Goal: Transaction & Acquisition: Download file/media

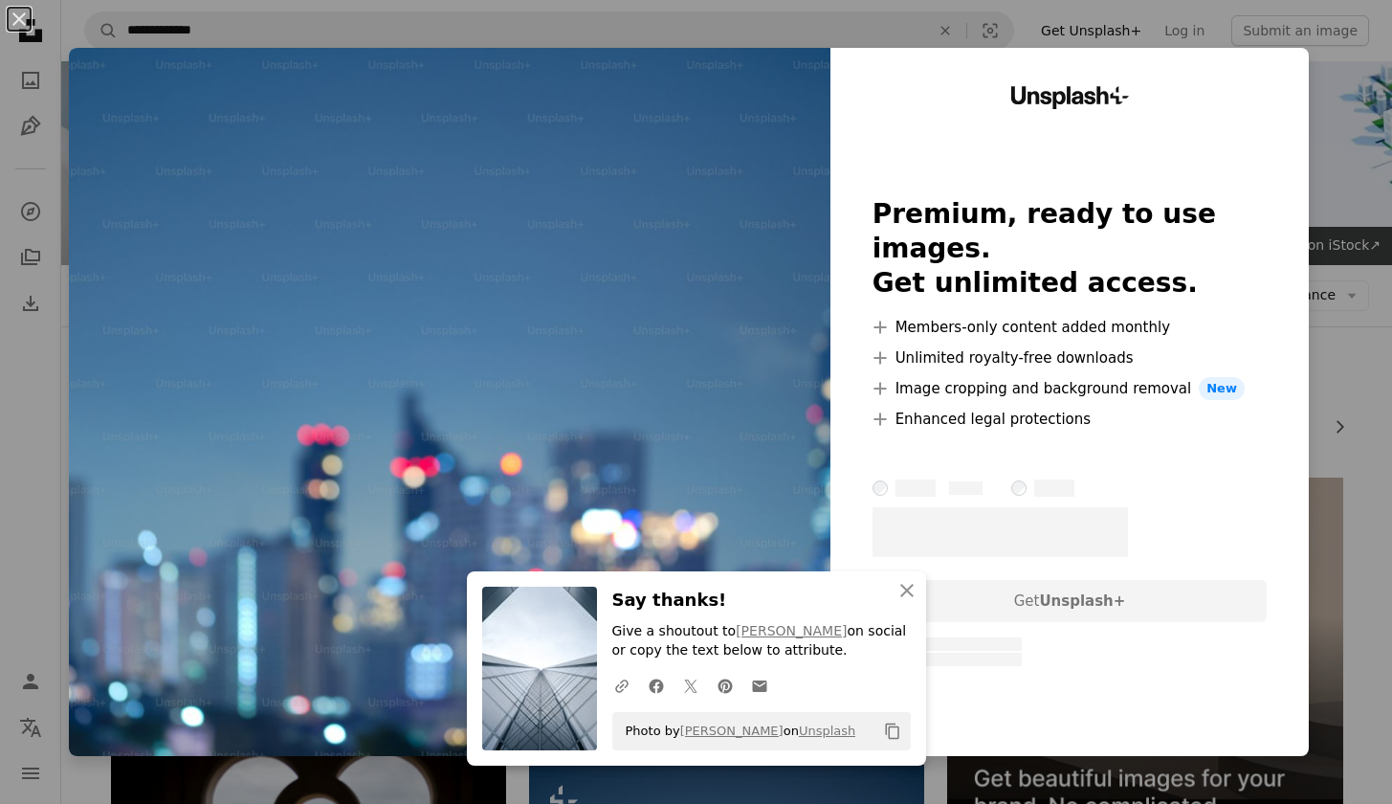
scroll to position [747, 0]
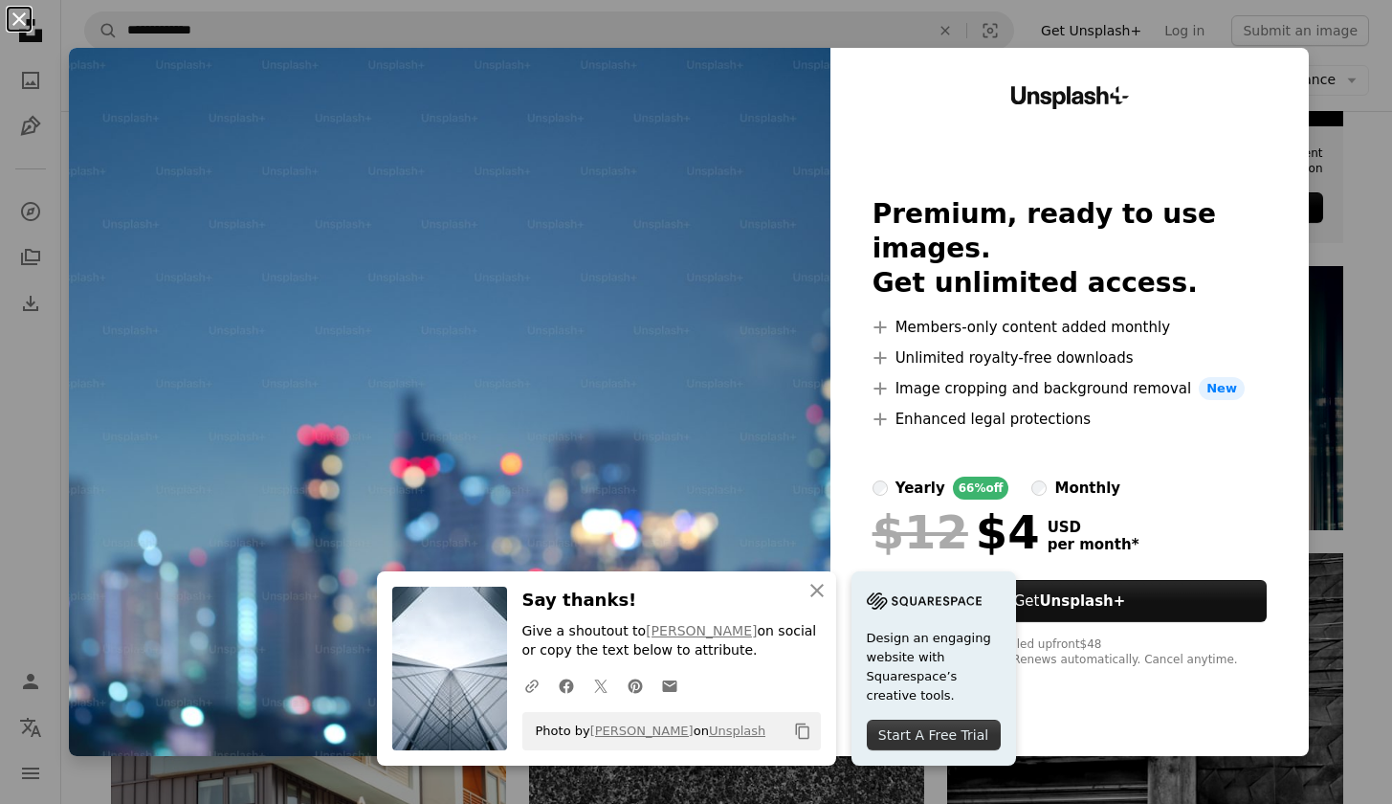
click at [15, 20] on button "An X shape" at bounding box center [19, 19] width 23 height 23
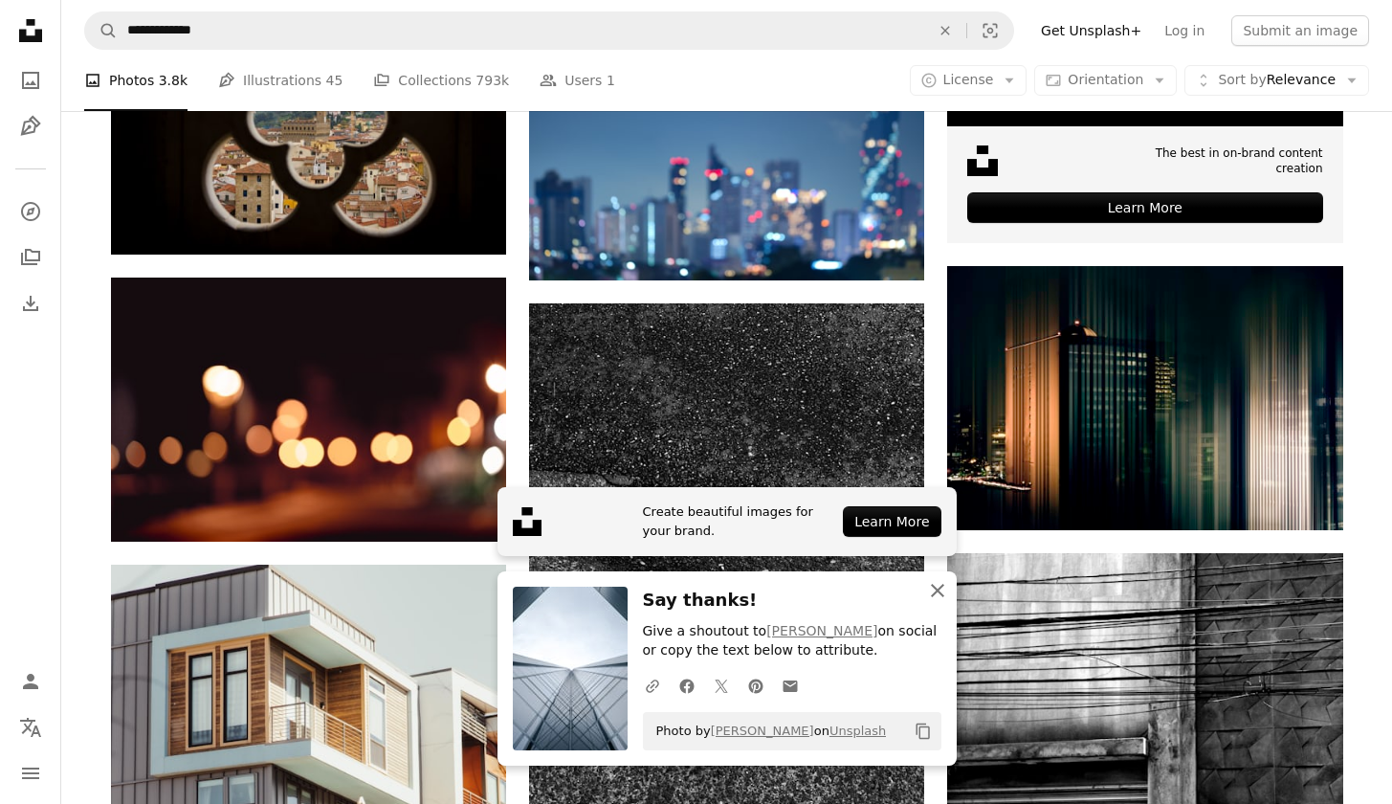
click at [931, 595] on icon "An X shape" at bounding box center [937, 590] width 23 height 23
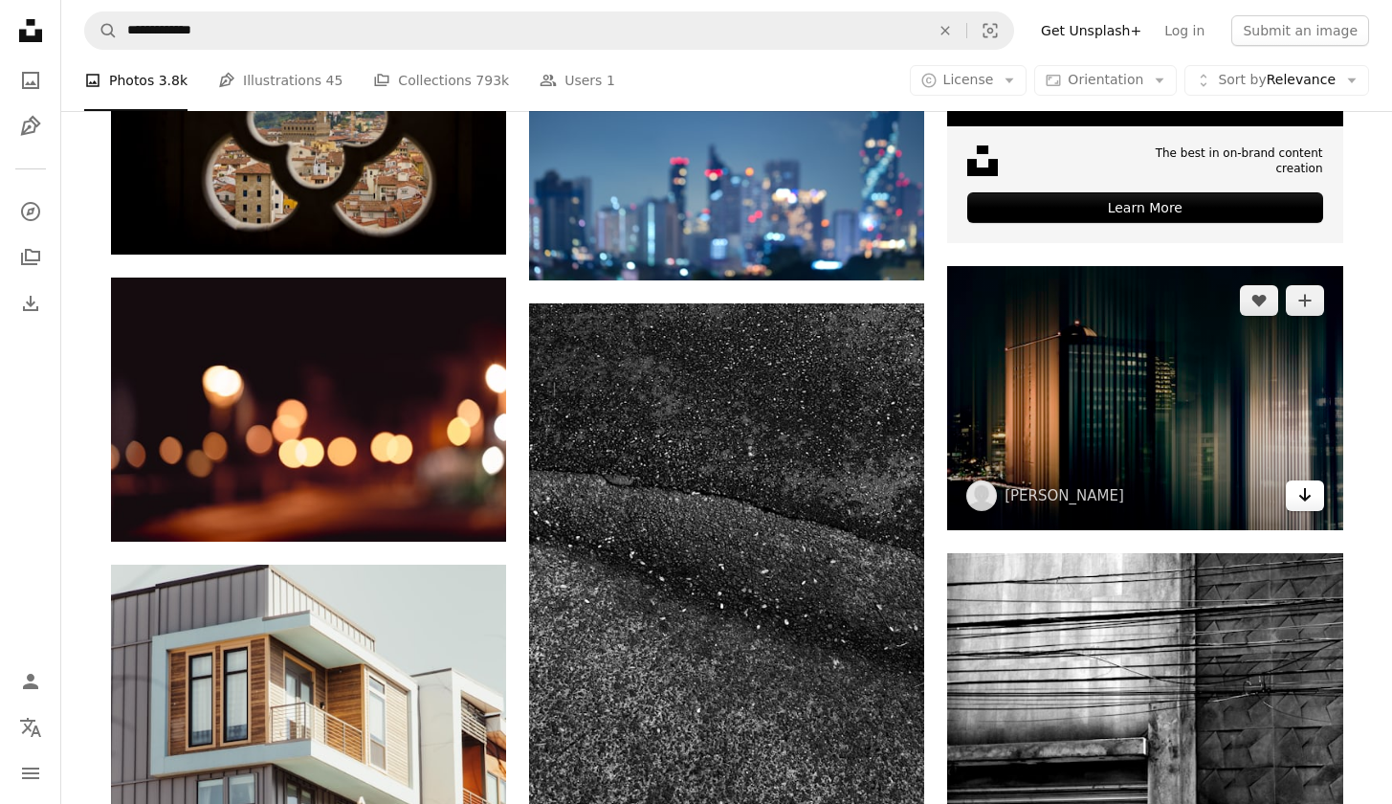
click at [1298, 499] on icon "Arrow pointing down" at bounding box center [1305, 494] width 15 height 23
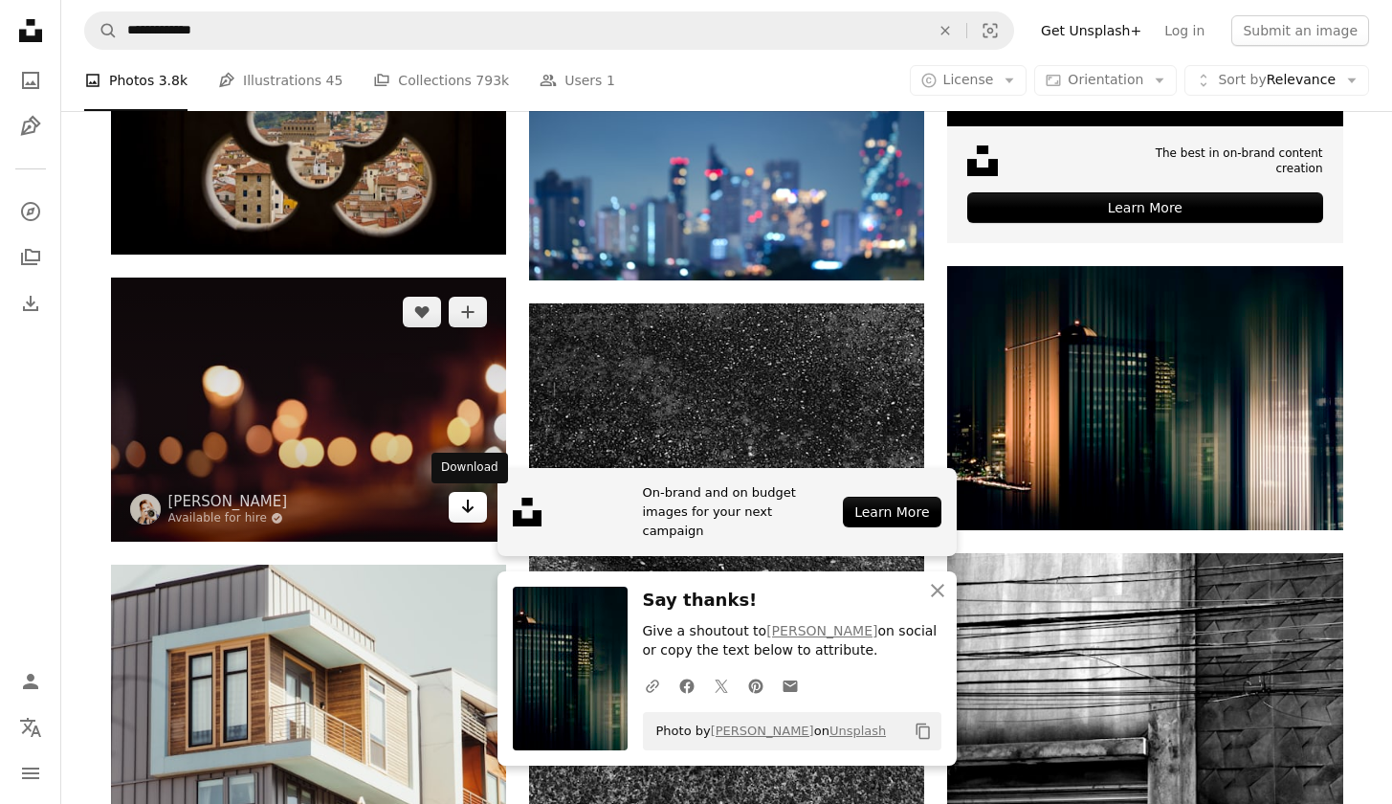
click at [464, 508] on icon "Arrow pointing down" at bounding box center [467, 506] width 15 height 23
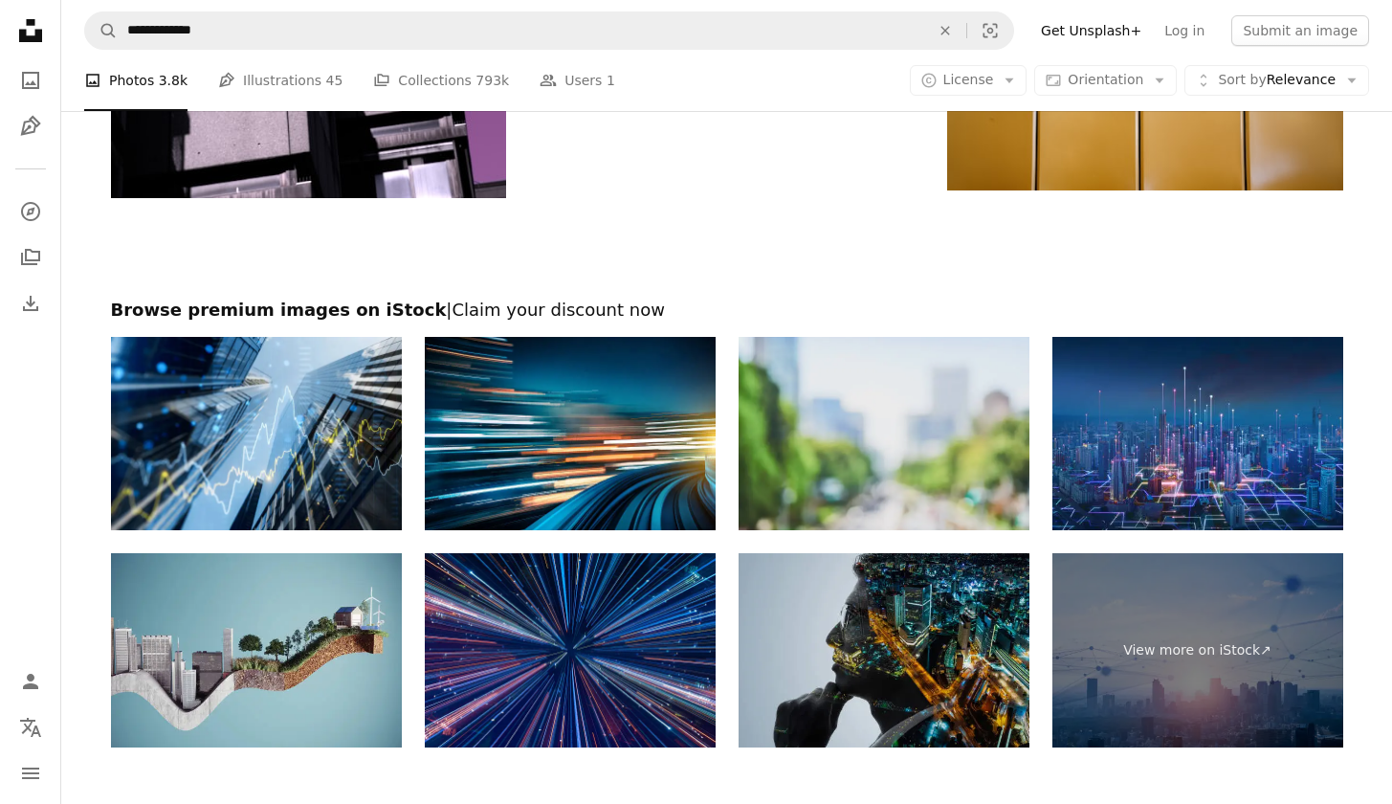
scroll to position [3393, 0]
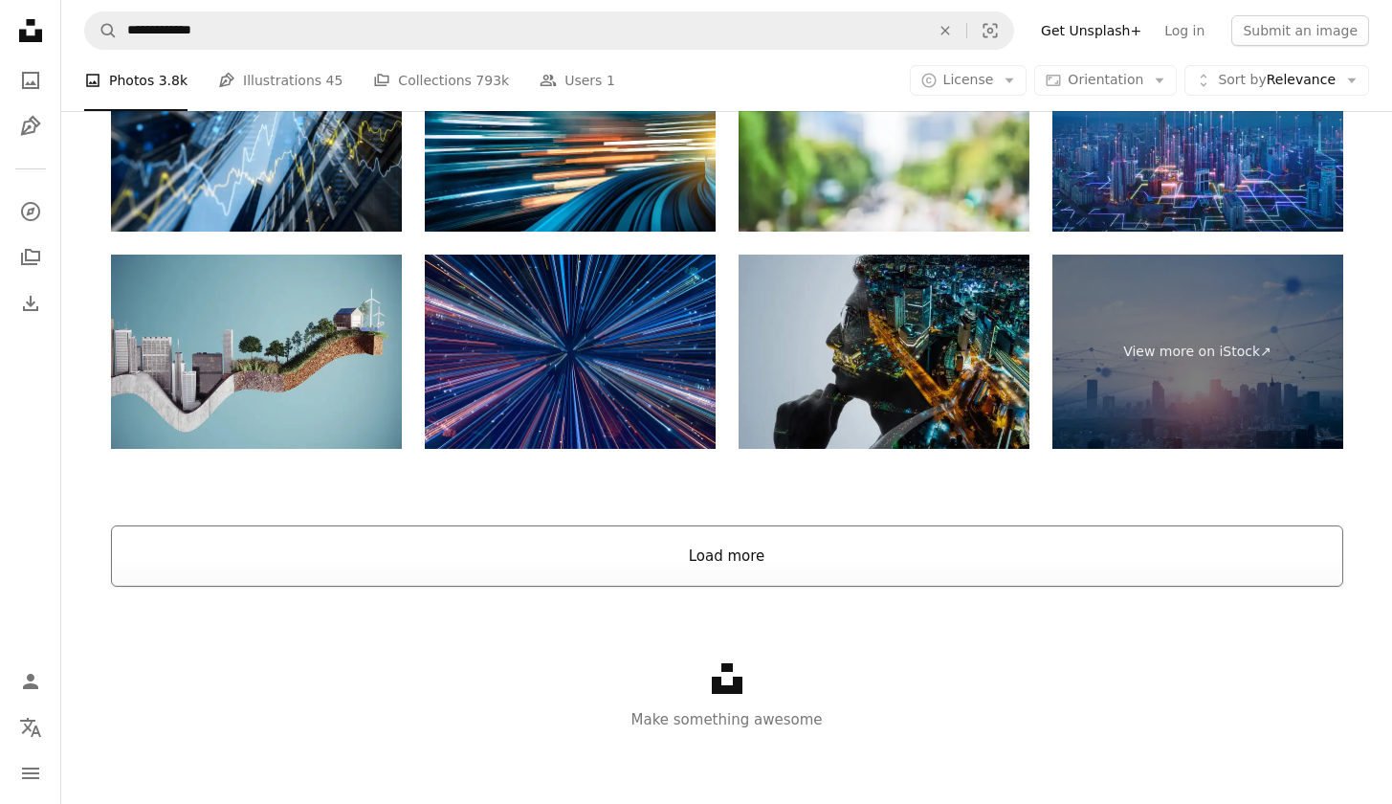
click at [778, 557] on button "Load more" at bounding box center [727, 555] width 1232 height 61
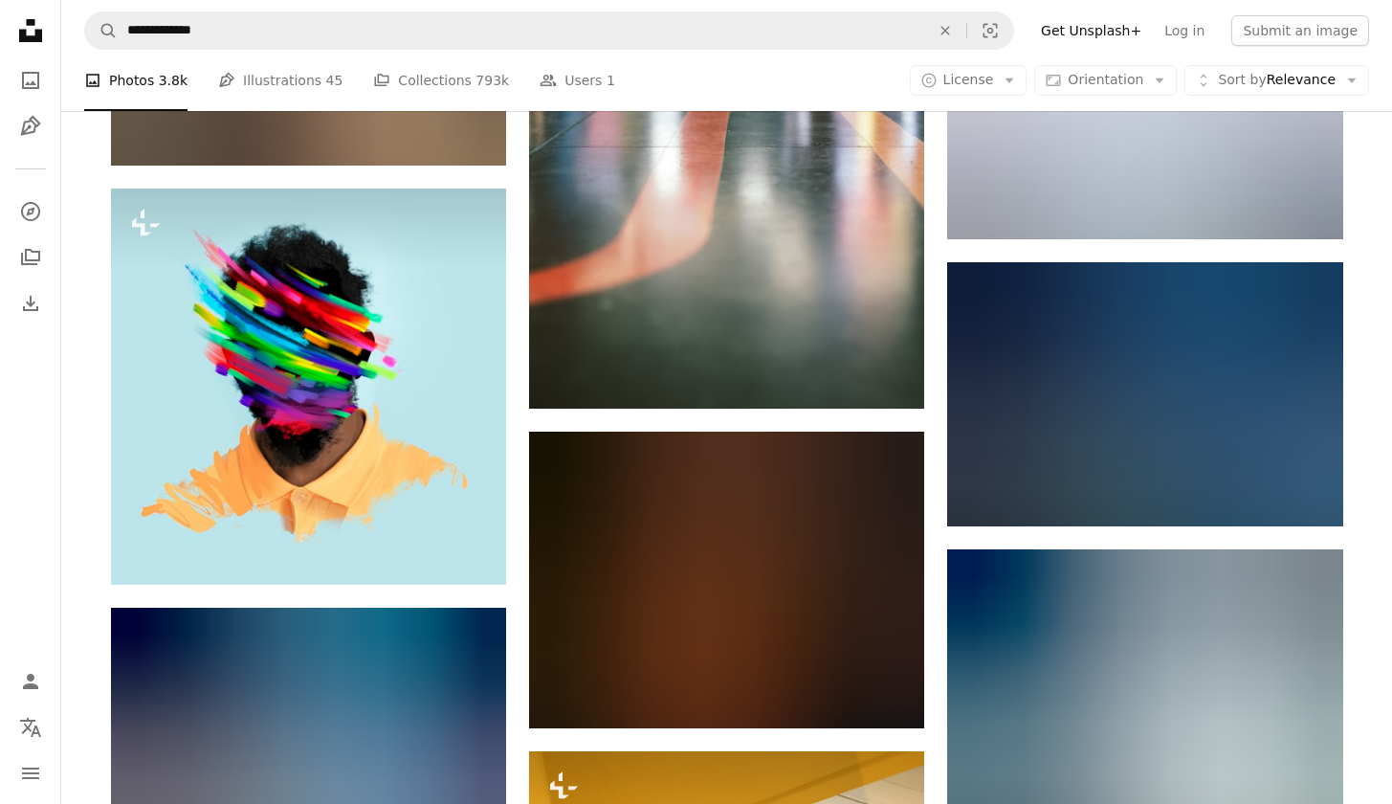
scroll to position [10554, 0]
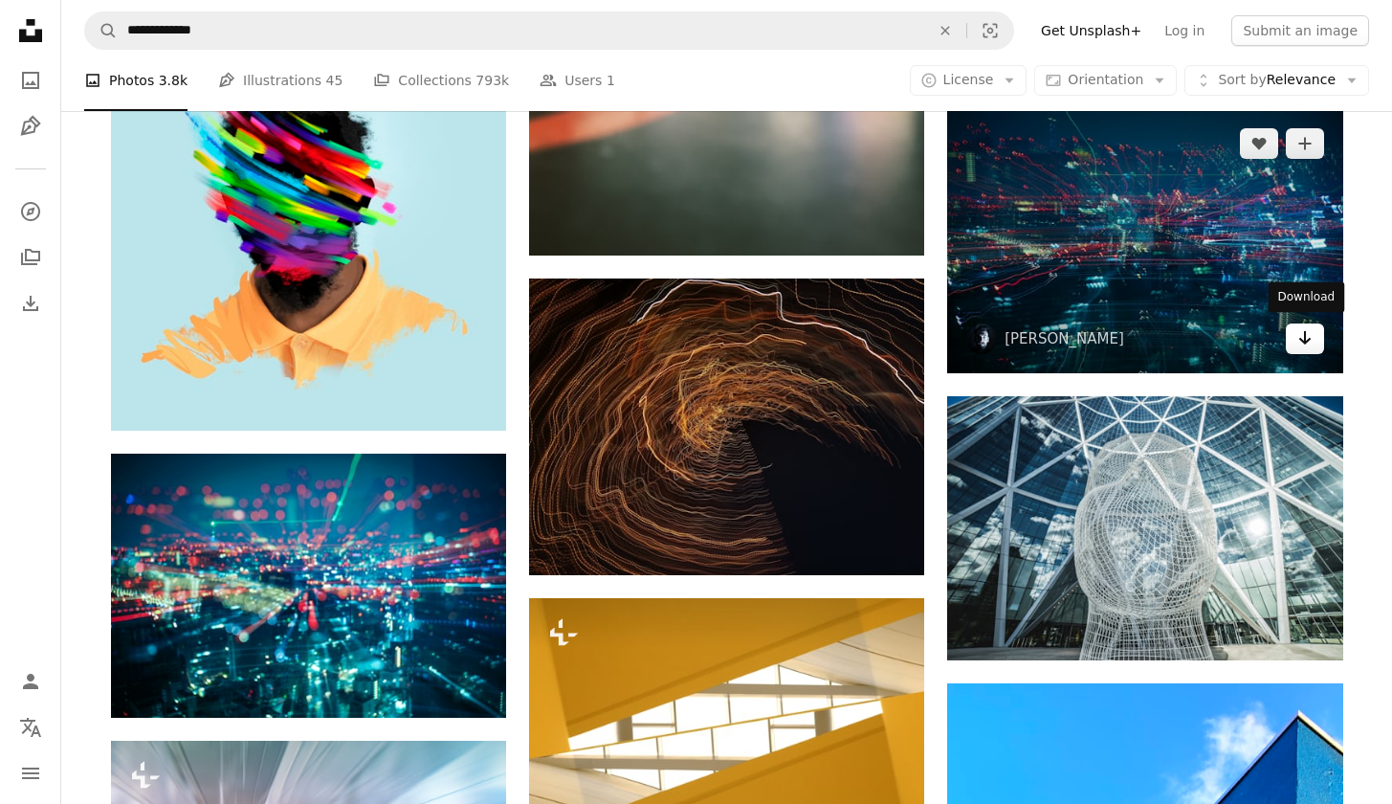
click at [1306, 336] on icon "Arrow pointing down" at bounding box center [1305, 337] width 15 height 23
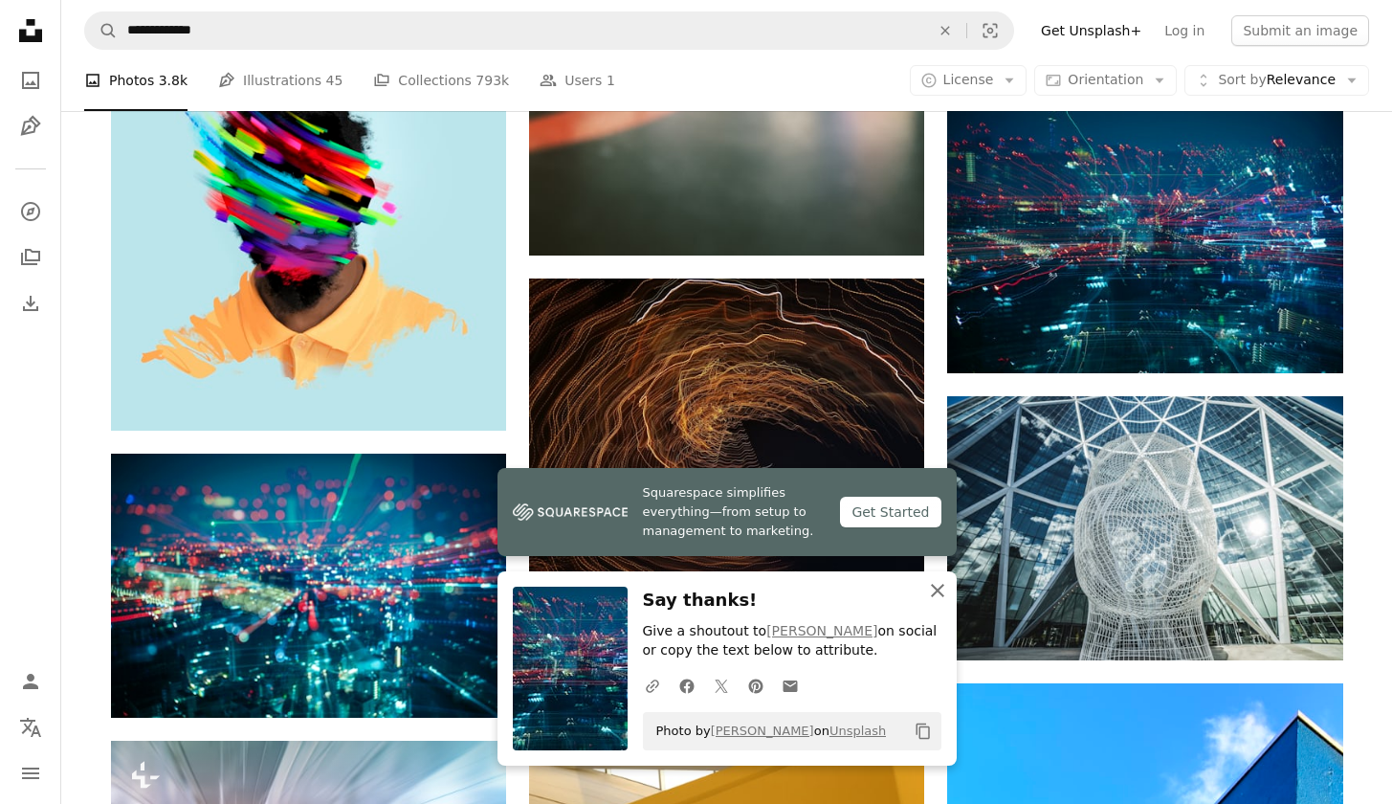
click at [933, 594] on icon "An X shape" at bounding box center [937, 590] width 23 height 23
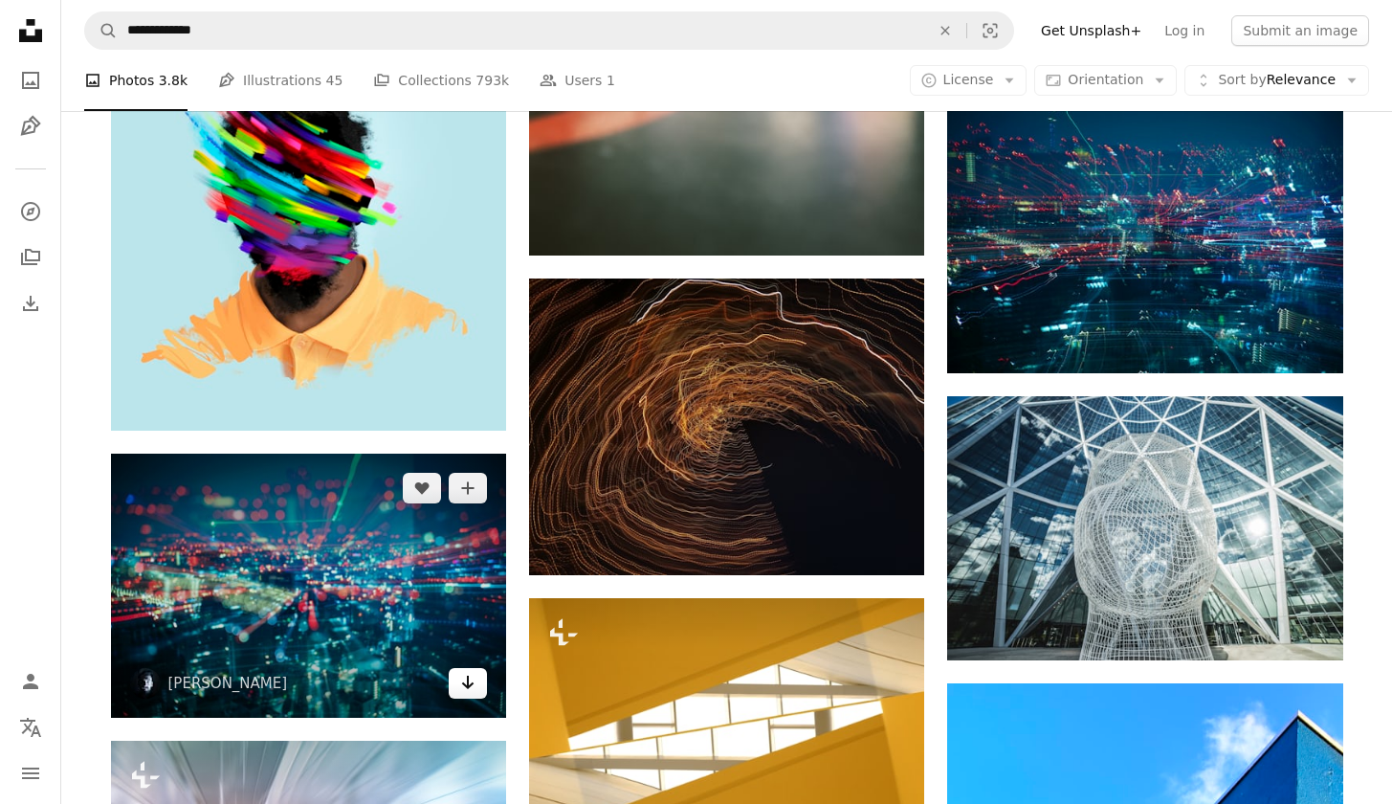
click at [478, 686] on link "Arrow pointing down" at bounding box center [468, 683] width 38 height 31
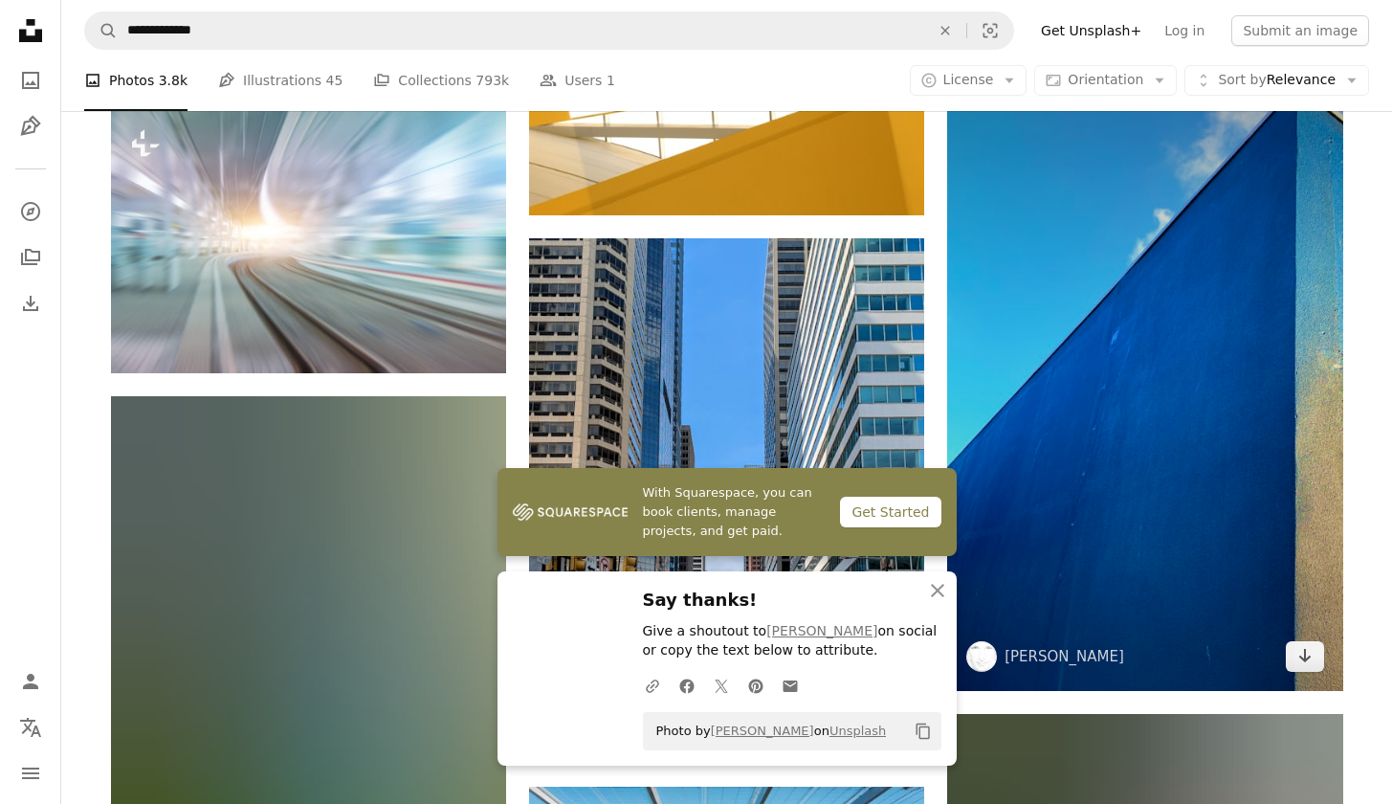
scroll to position [11215, 0]
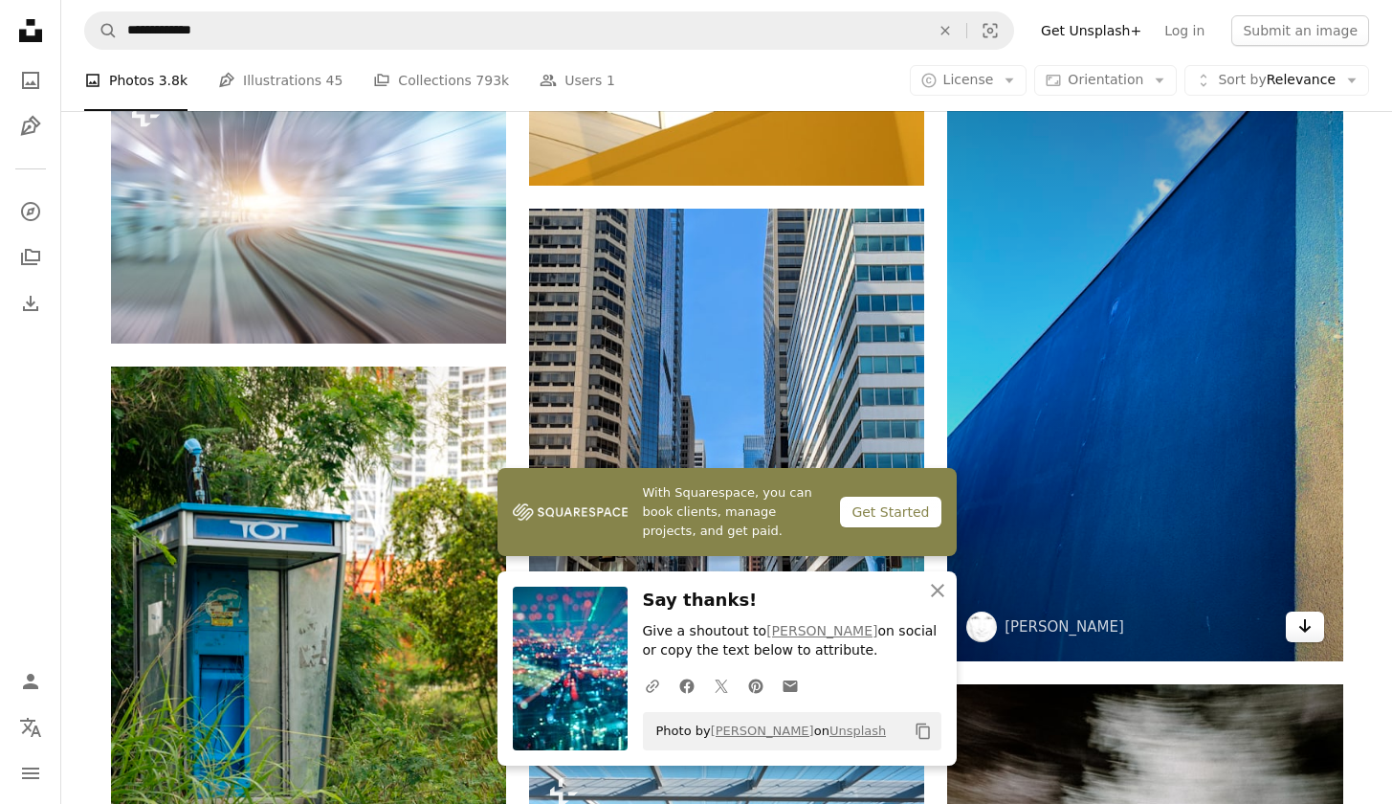
click at [1315, 624] on link "Arrow pointing down" at bounding box center [1305, 626] width 38 height 31
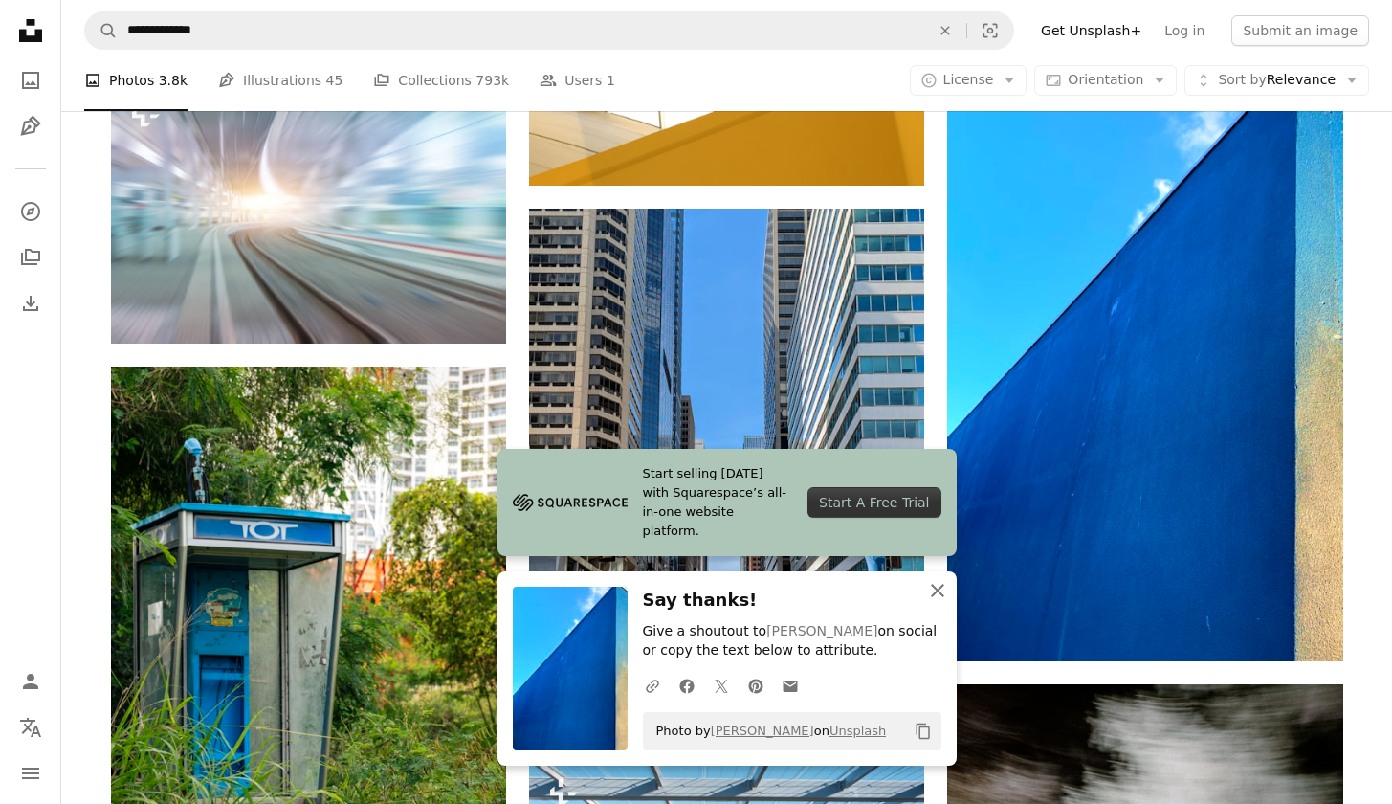
click at [938, 594] on icon "button" at bounding box center [937, 590] width 13 height 13
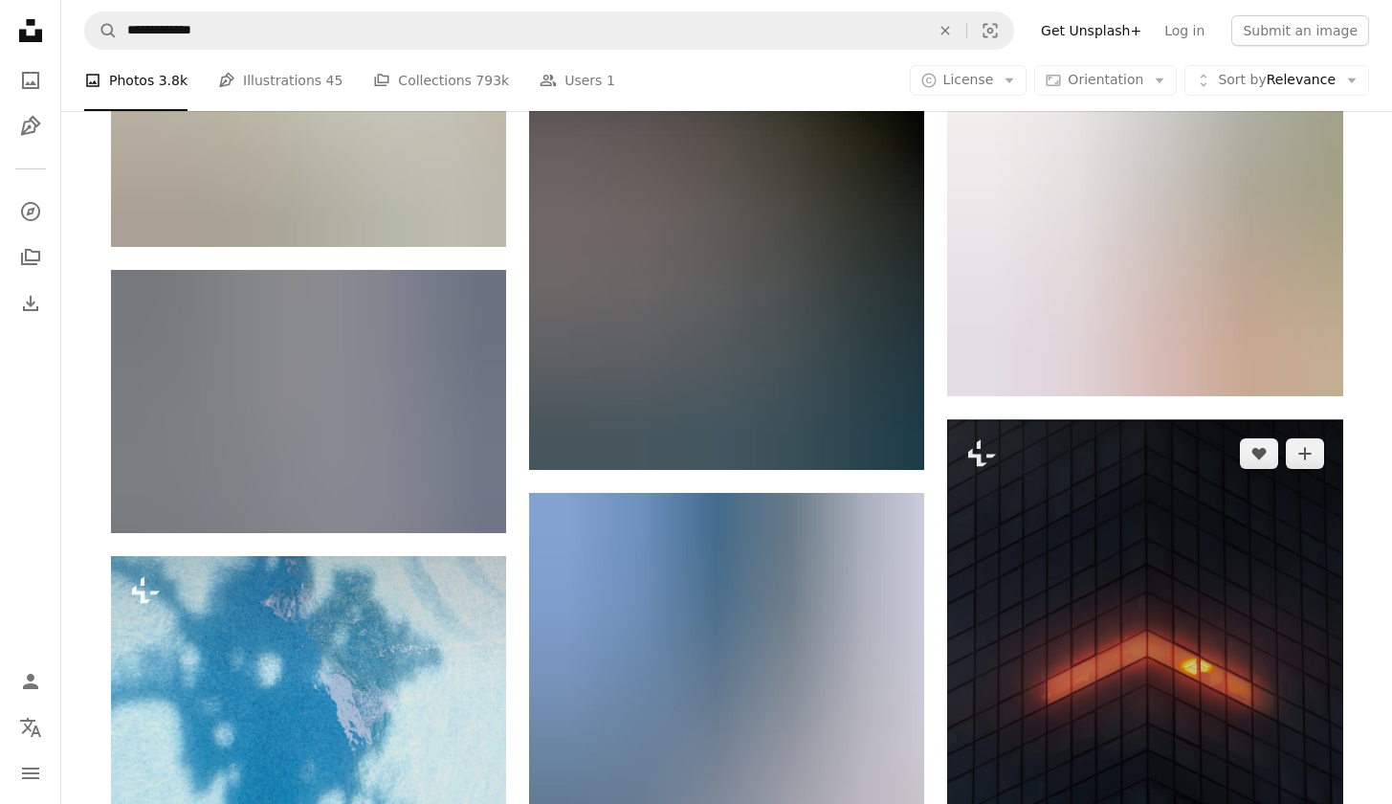
scroll to position [38388, 0]
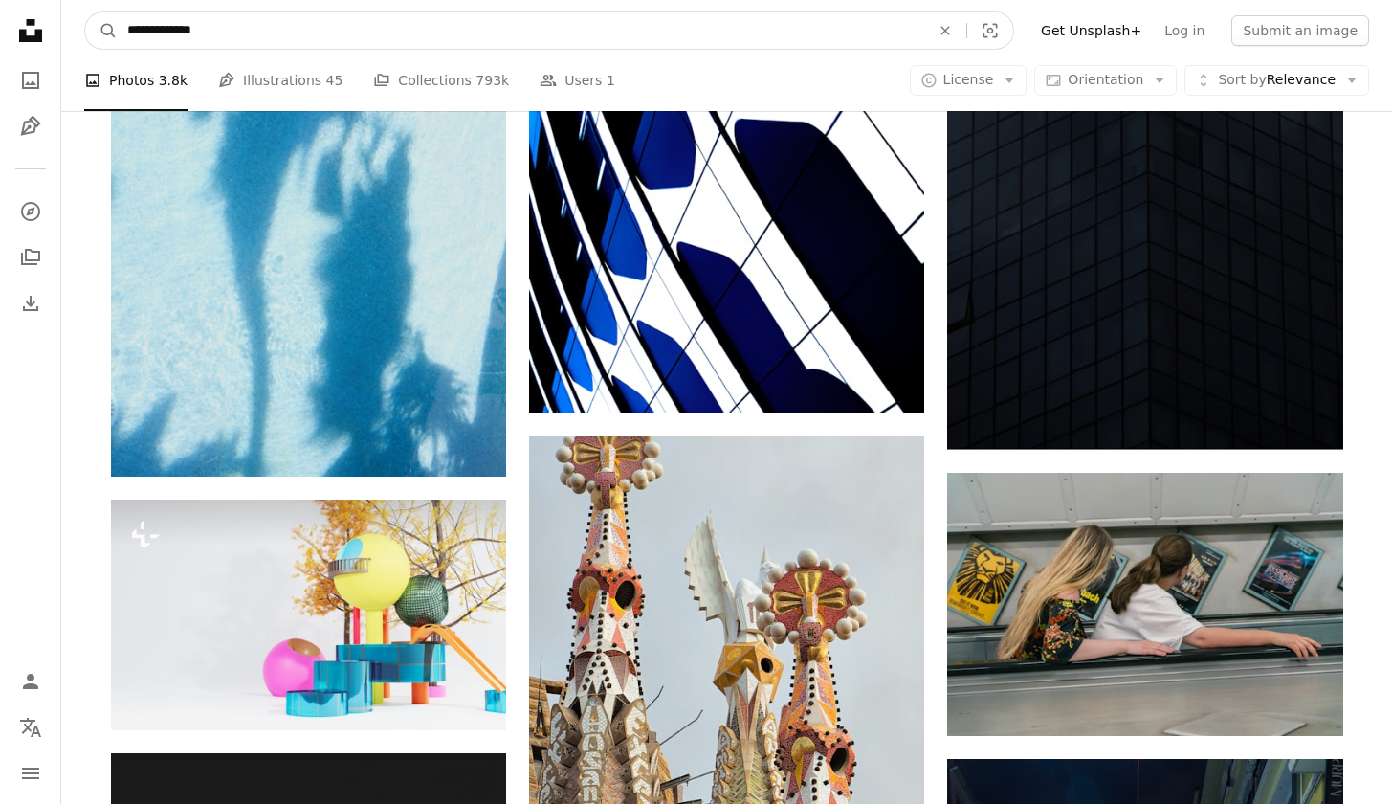
drag, startPoint x: 145, startPoint y: 28, endPoint x: 205, endPoint y: 17, distance: 60.3
click at [145, 28] on input "**********" at bounding box center [521, 30] width 807 height 36
type input "**********"
click at [101, 31] on button "A magnifying glass" at bounding box center [101, 30] width 33 height 36
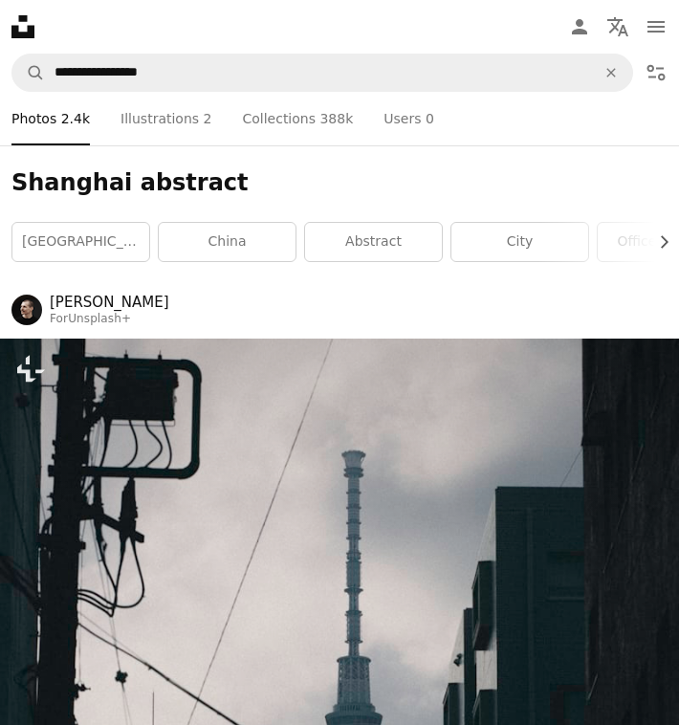
click at [138, 20] on nav "Unsplash logo Unsplash Home A photo Pen Tool A compass A stack of folders Downl…" at bounding box center [339, 27] width 679 height 54
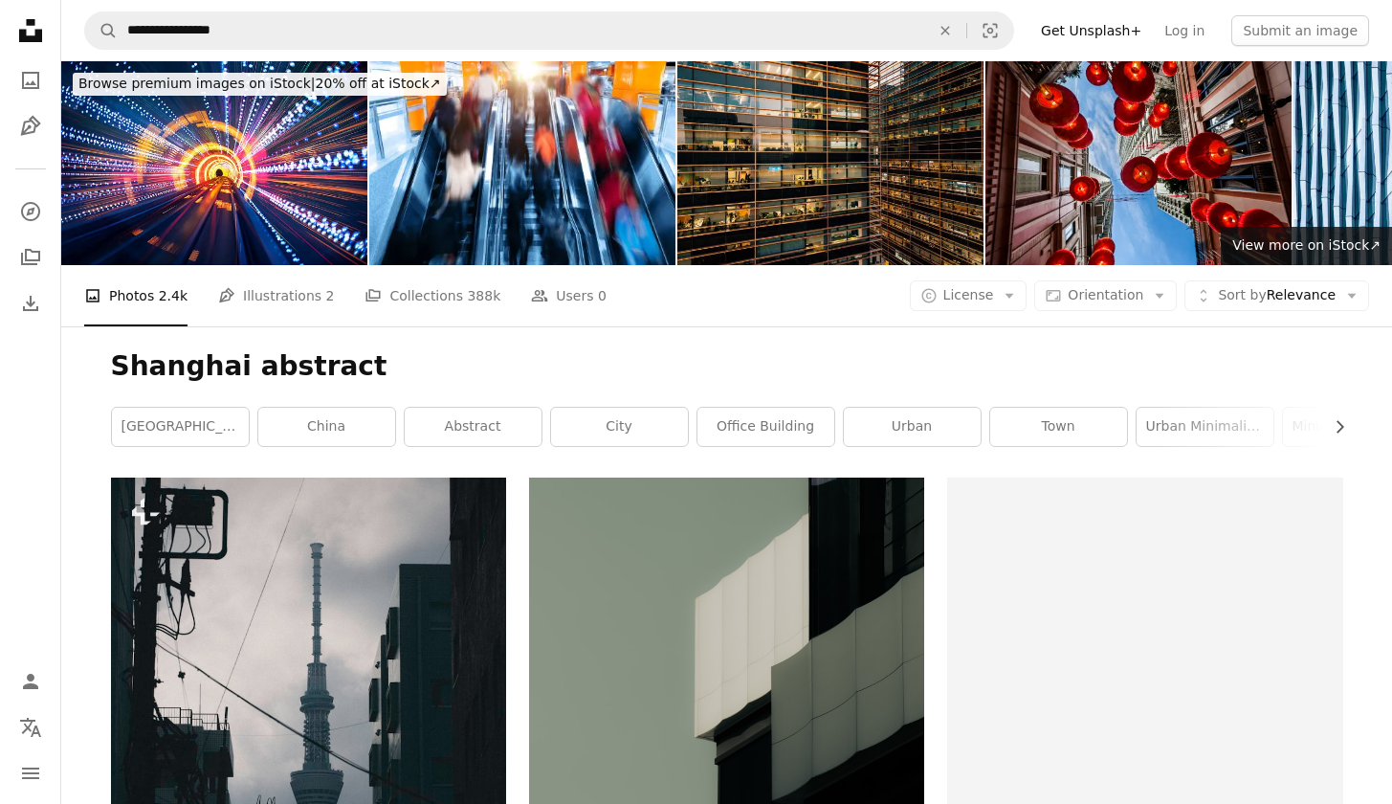
scroll to position [388, 0]
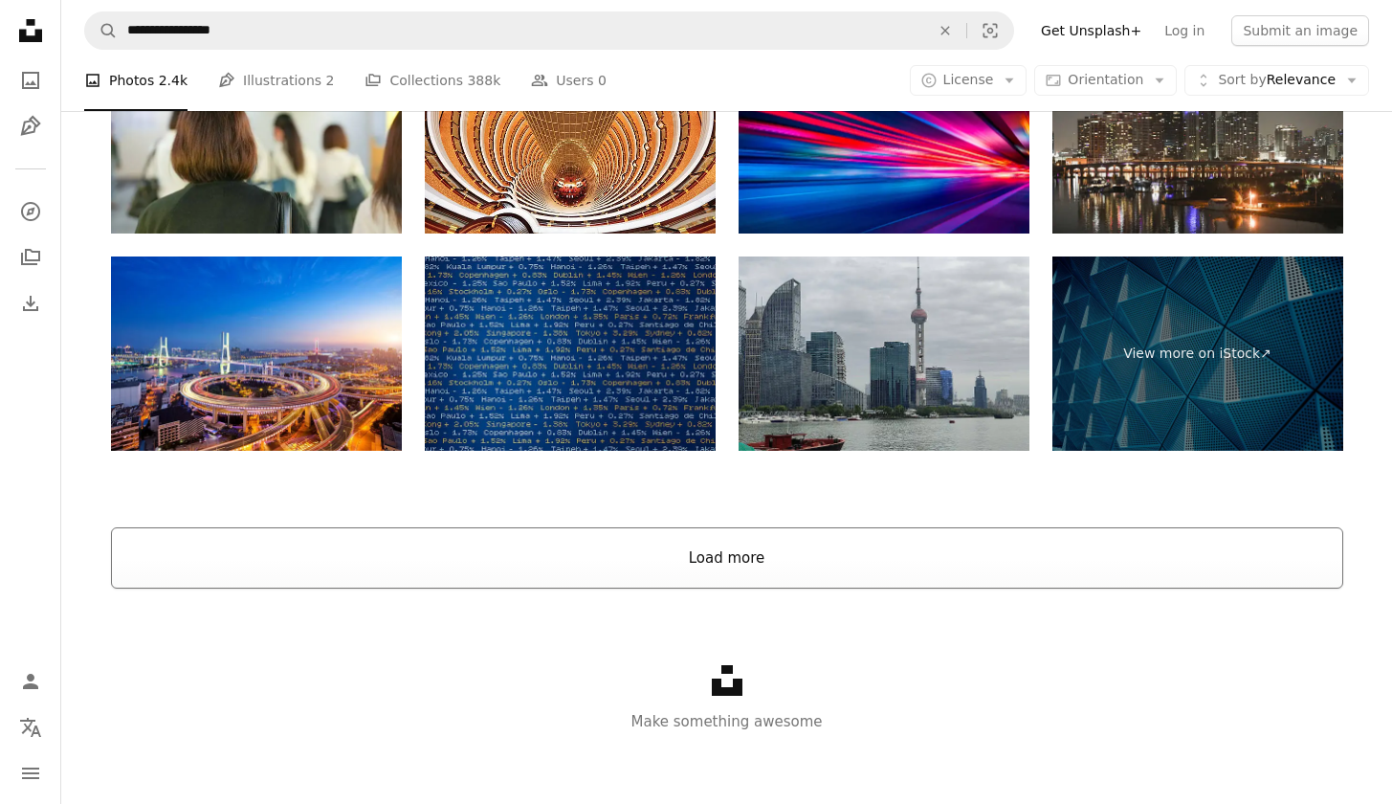
click at [707, 558] on button "Load more" at bounding box center [727, 557] width 1232 height 61
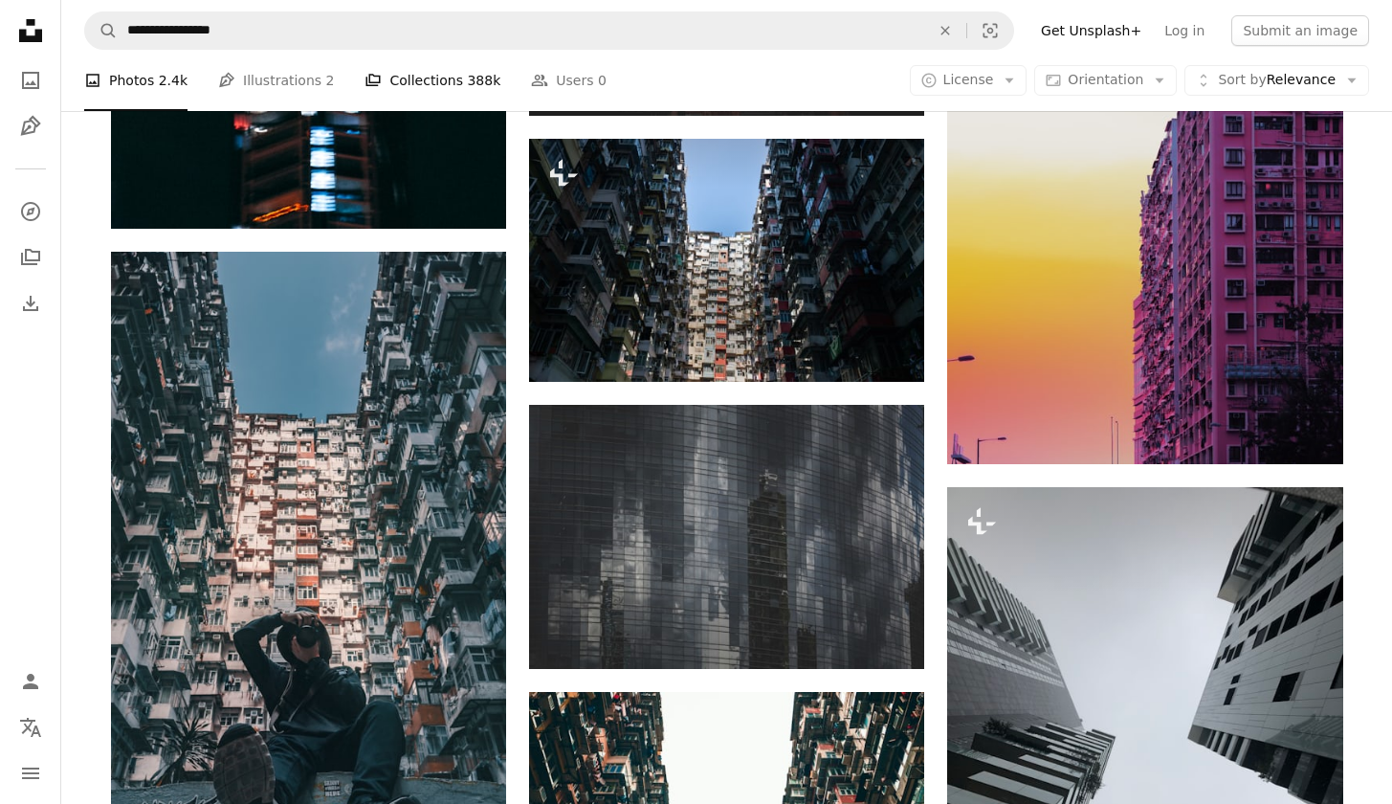
scroll to position [14588, 0]
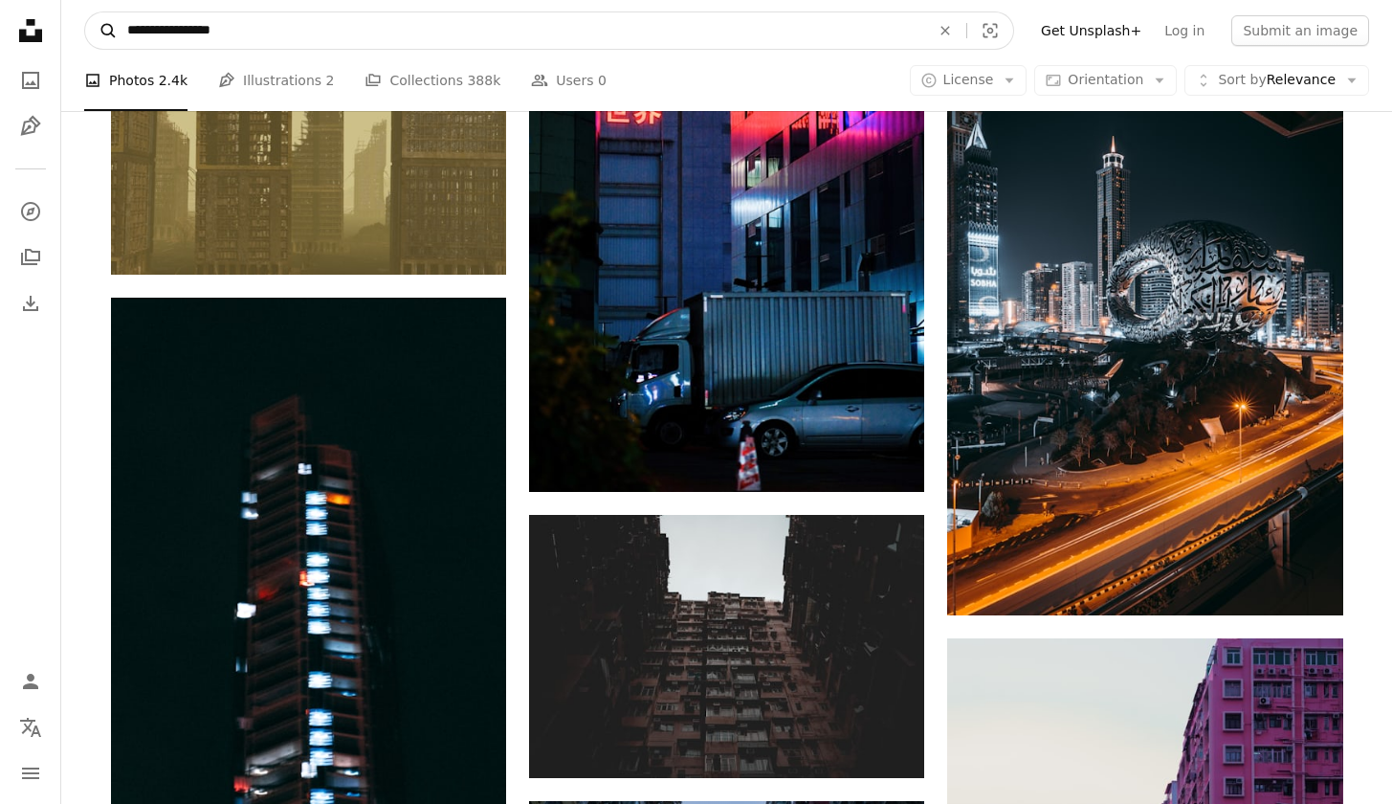
drag, startPoint x: 274, startPoint y: 41, endPoint x: 102, endPoint y: 37, distance: 171.3
click at [102, 37] on form "**********" at bounding box center [549, 30] width 930 height 38
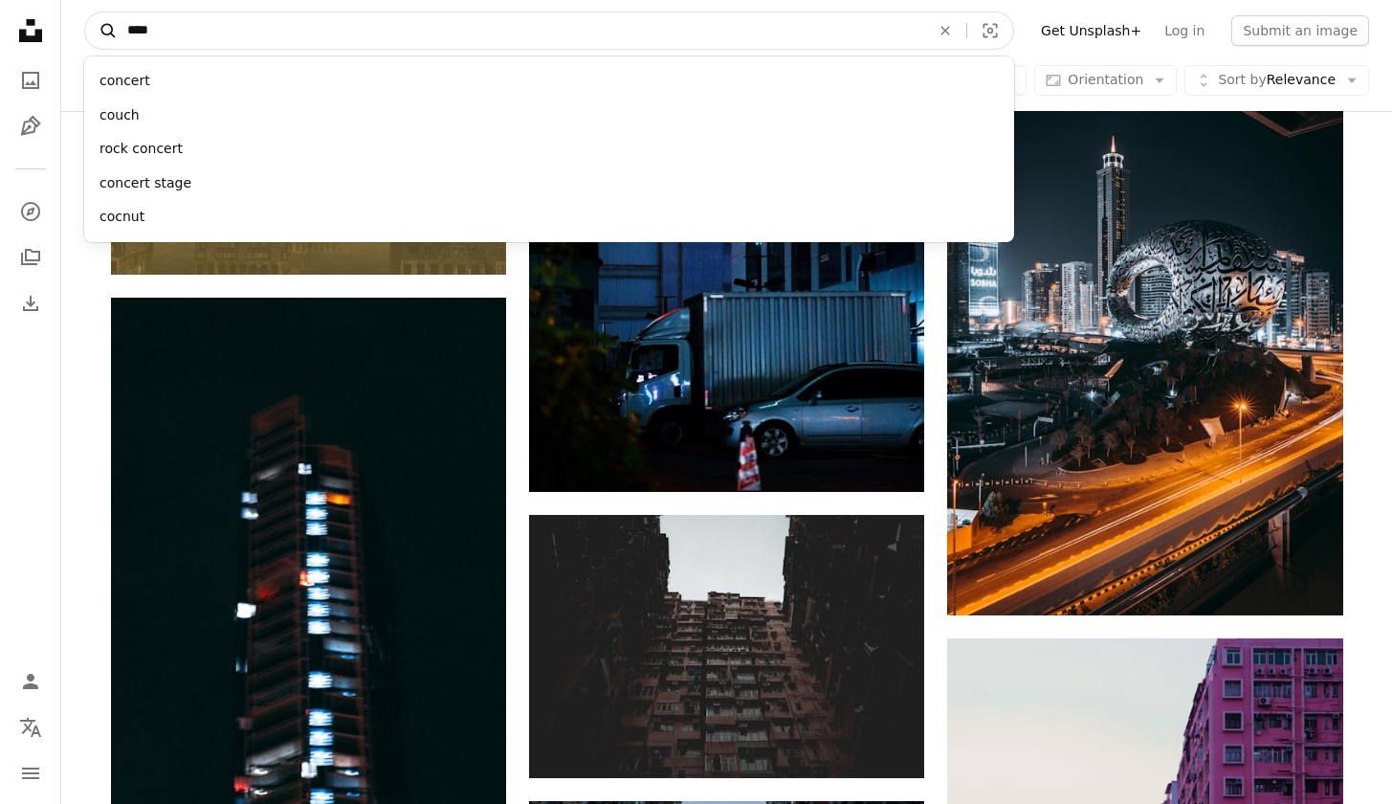
type input "*****"
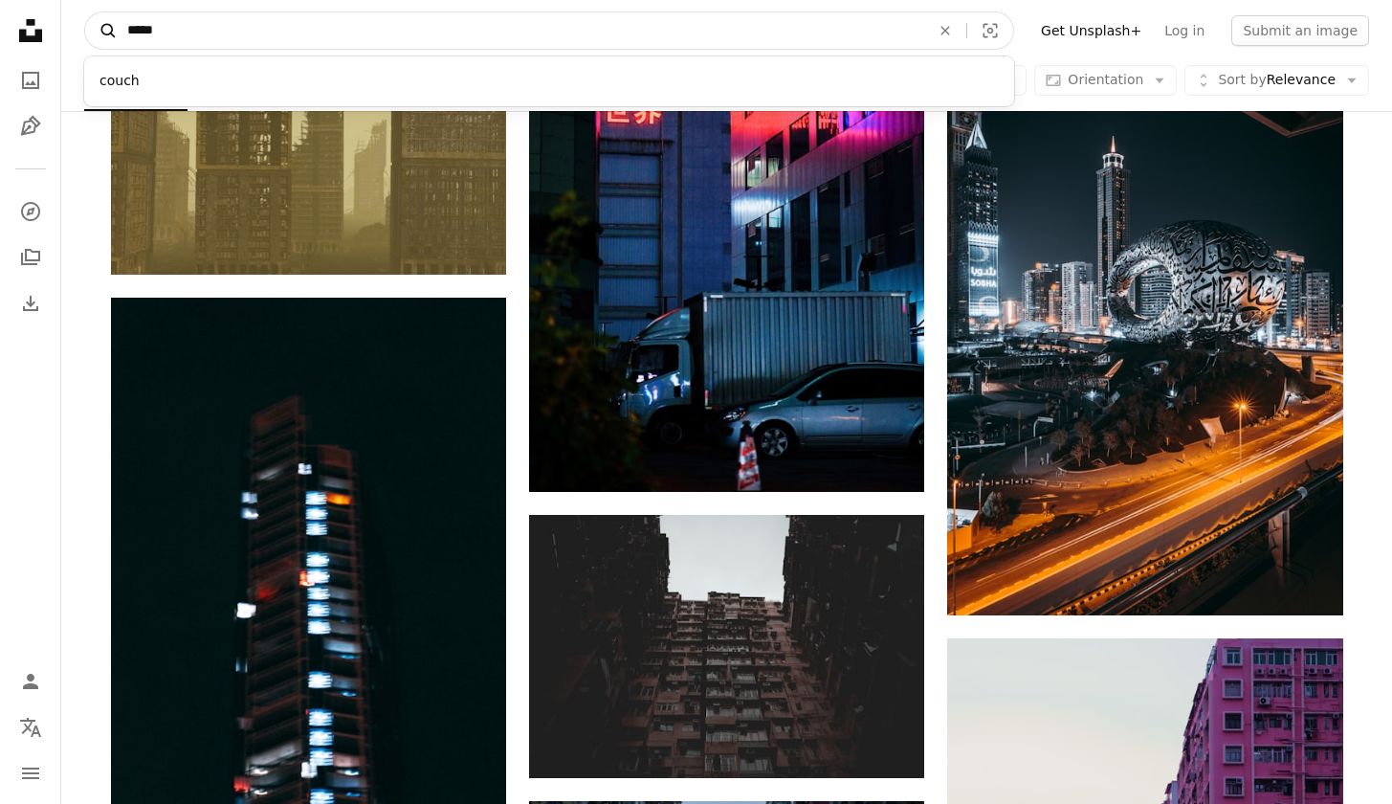
click at [101, 31] on button "A magnifying glass" at bounding box center [101, 30] width 33 height 36
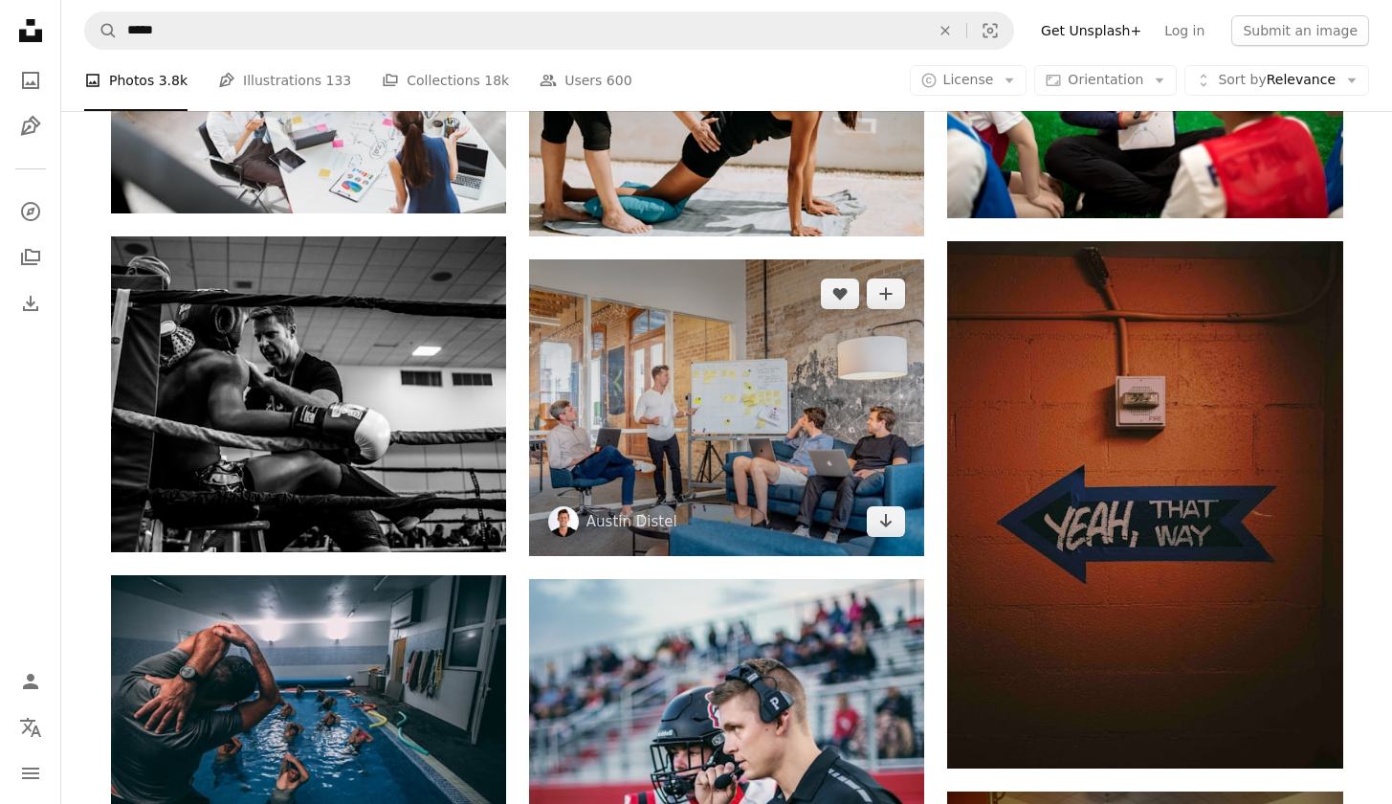
scroll to position [1669, 0]
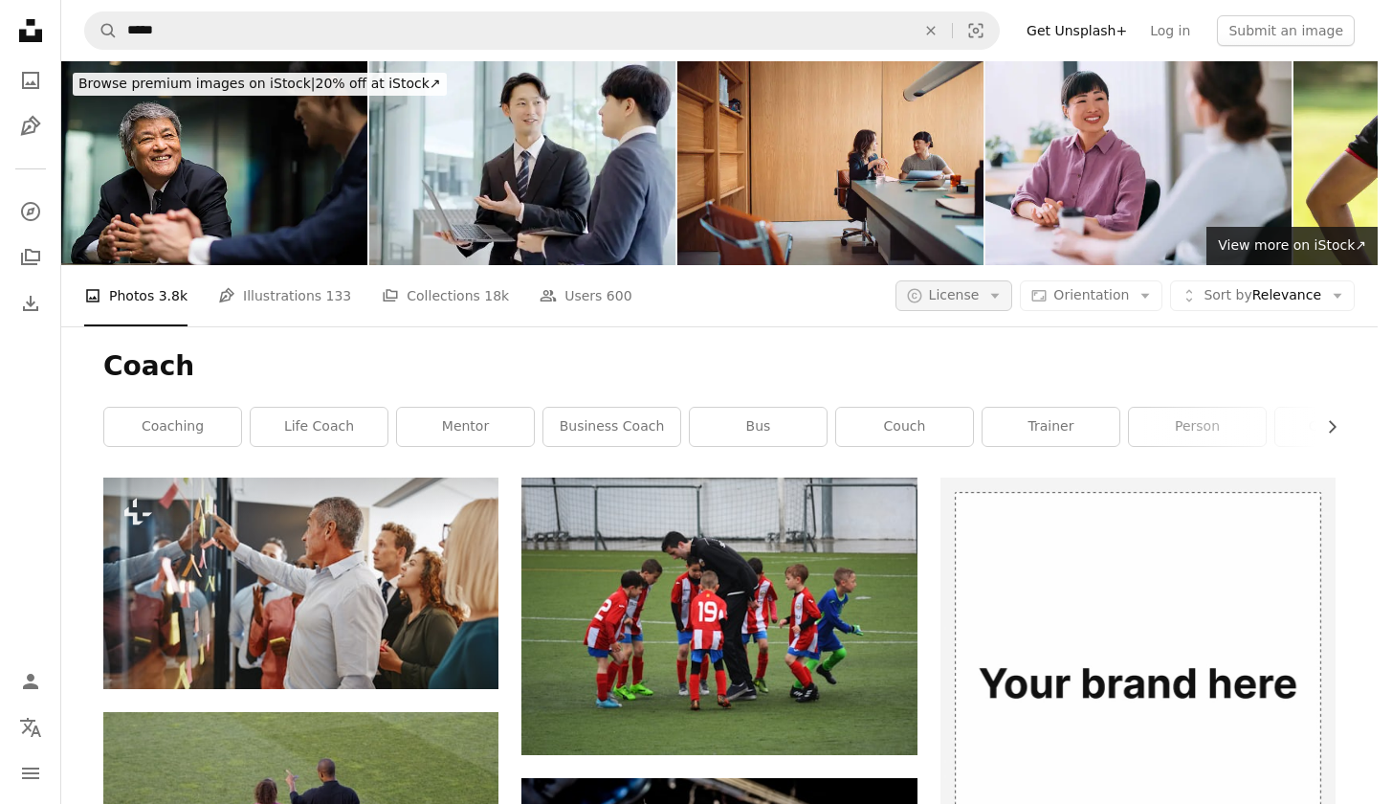
click at [1013, 280] on button "A copyright icon © License Arrow down" at bounding box center [955, 295] width 118 height 31
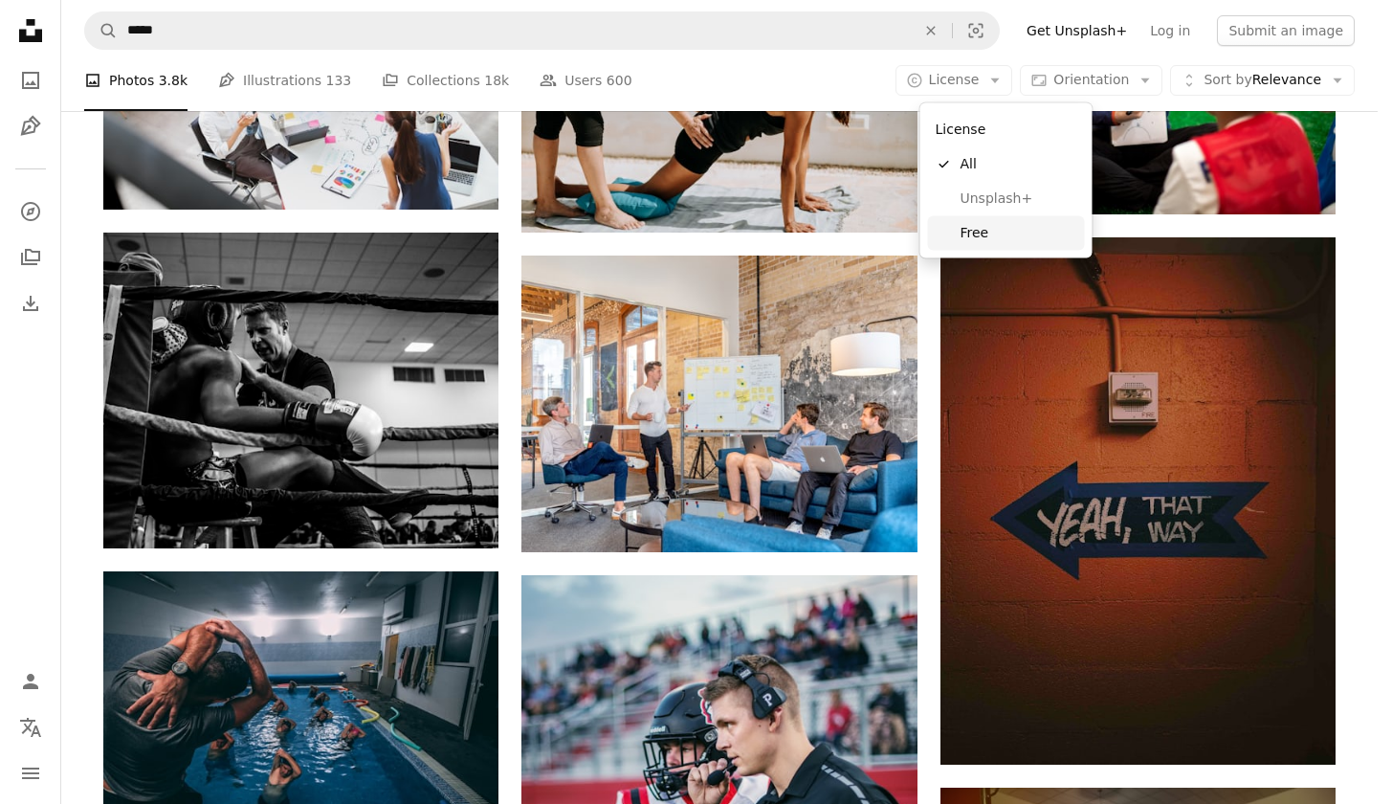
click at [998, 241] on link "Free" at bounding box center [1006, 232] width 157 height 34
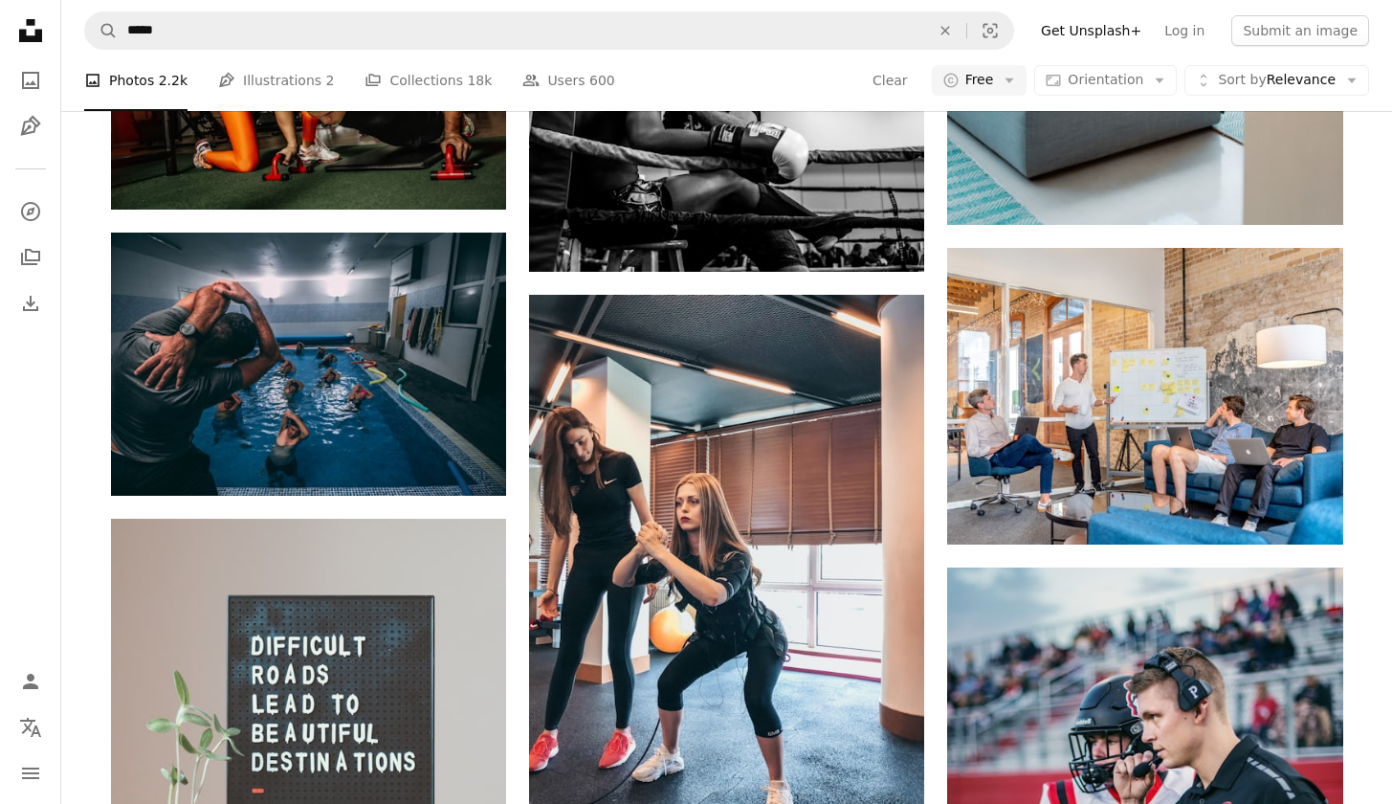
scroll to position [627, 0]
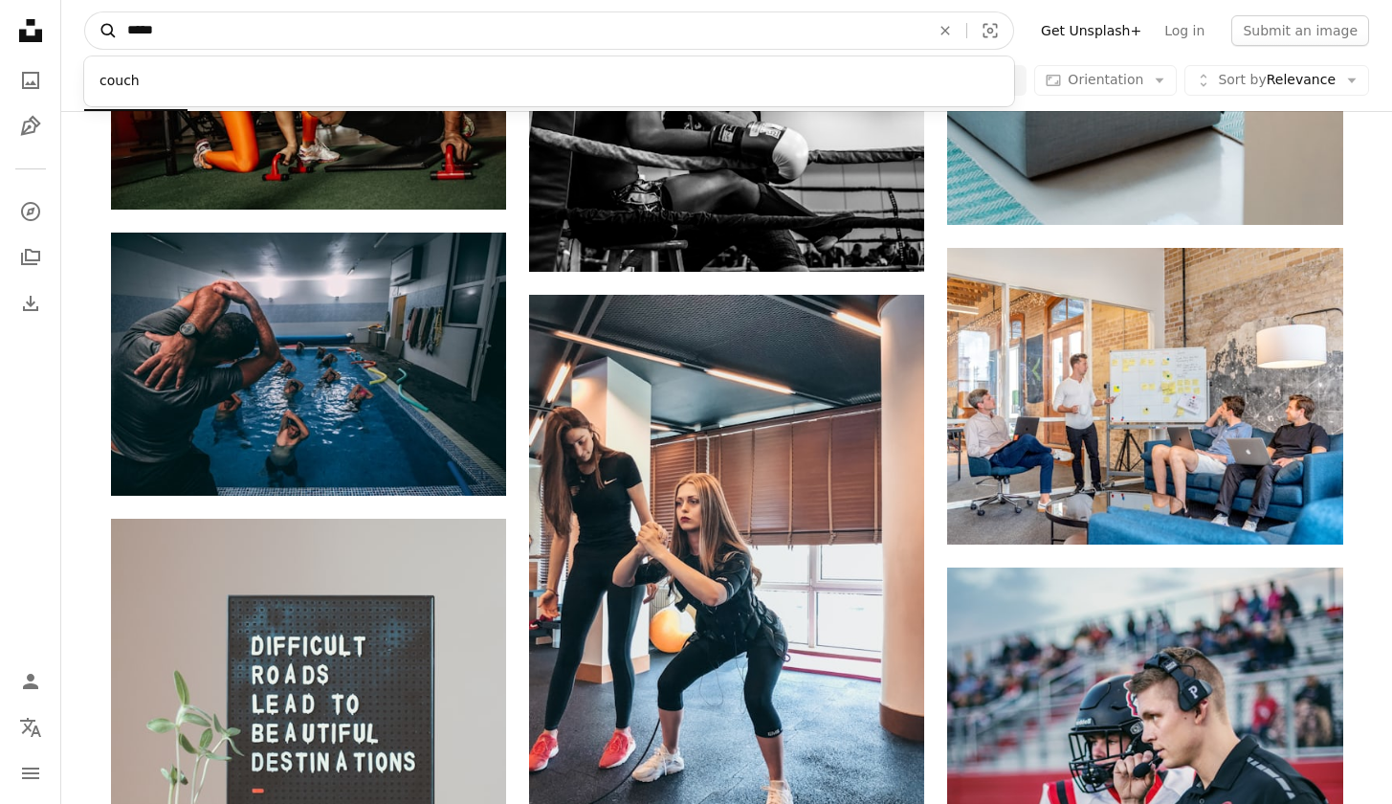
drag, startPoint x: 173, startPoint y: 34, endPoint x: 107, endPoint y: 33, distance: 66.1
click at [107, 33] on form "A magnifying glass ***** couch An X shape Visual search" at bounding box center [549, 30] width 930 height 38
type input "**********"
click at [101, 31] on button "A magnifying glass" at bounding box center [101, 30] width 33 height 36
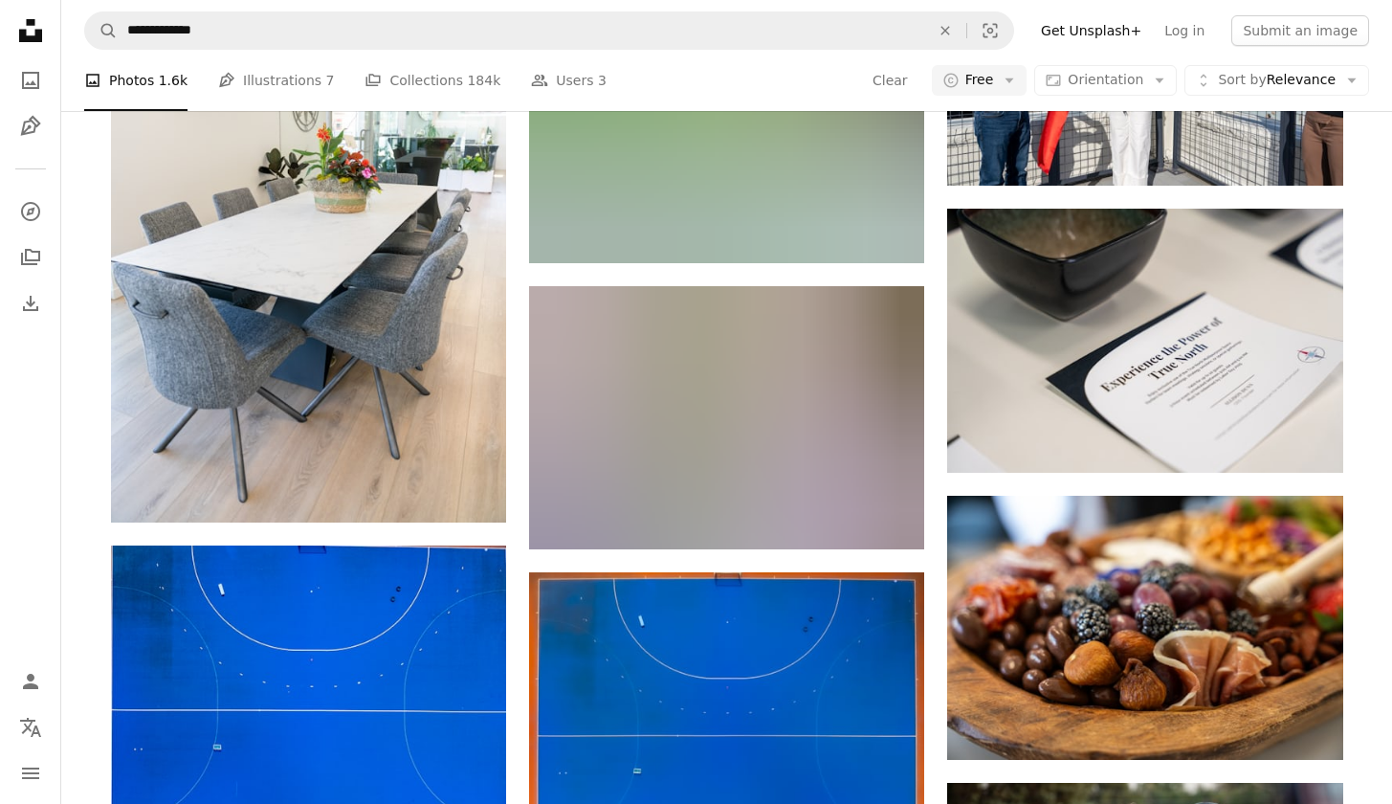
scroll to position [3415, 0]
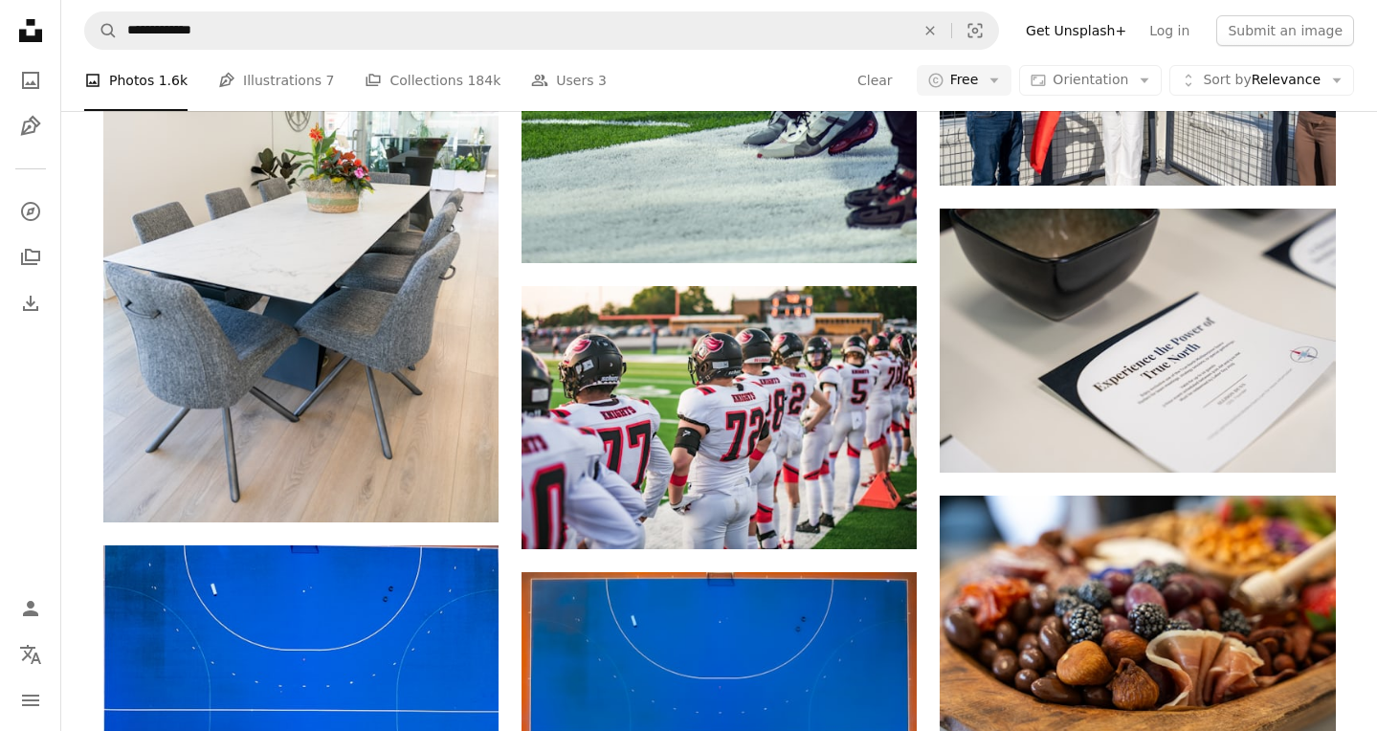
scroll to position [4453, 0]
